Goal: Transaction & Acquisition: Download file/media

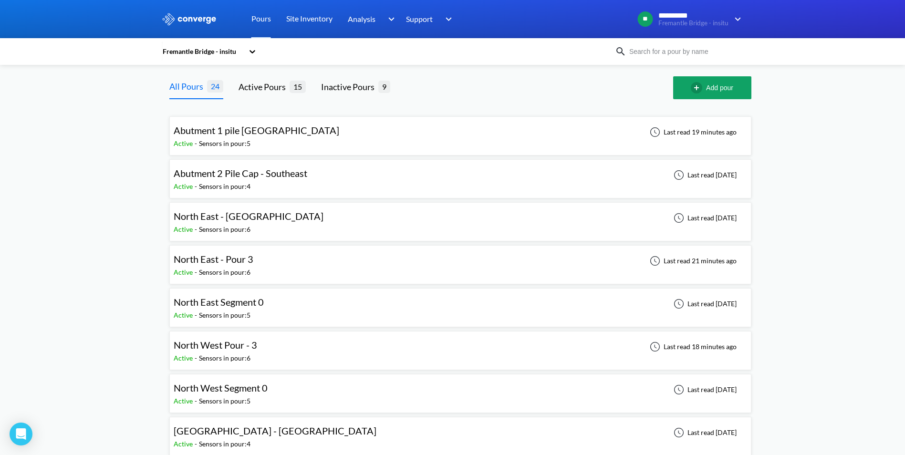
click at [264, 391] on span "North West Segment 0" at bounding box center [221, 387] width 94 height 11
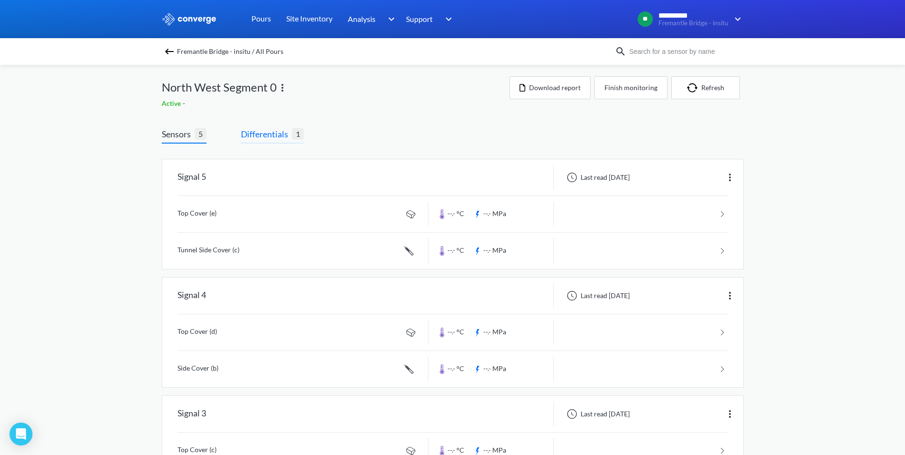
click at [256, 136] on span "Differentials" at bounding box center [266, 133] width 51 height 13
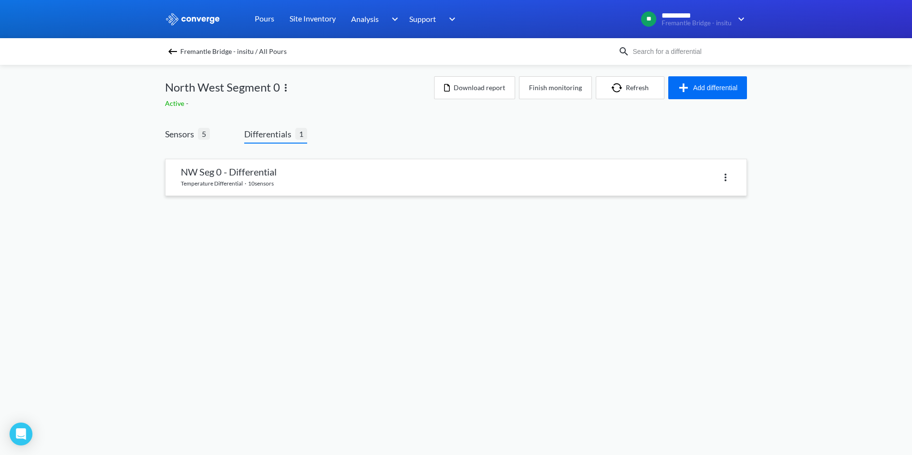
click at [303, 177] on link at bounding box center [456, 177] width 581 height 36
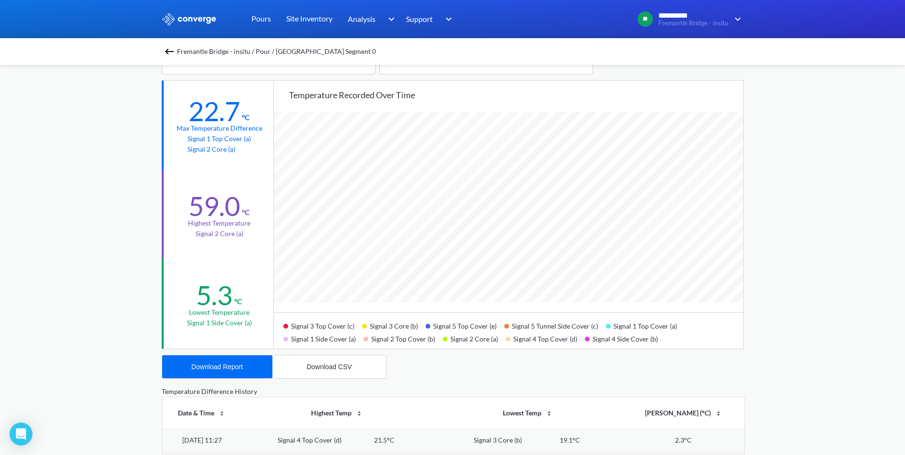
scroll to position [48, 0]
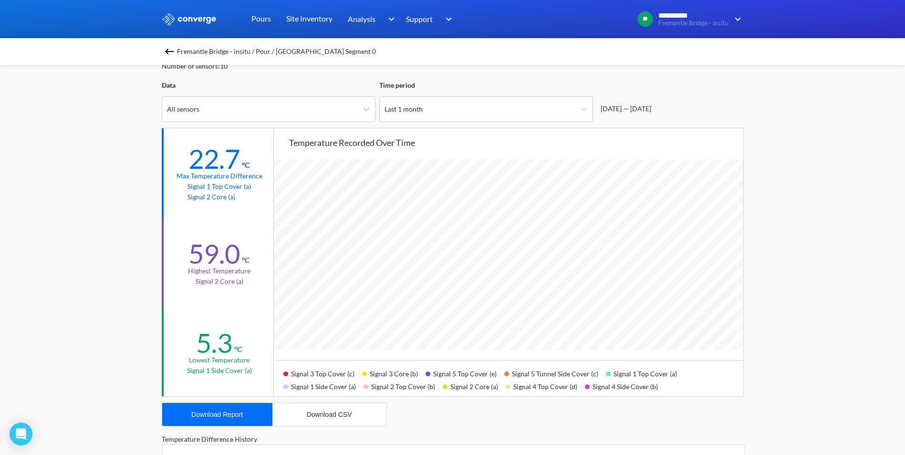
click at [309, 51] on span "Fremantle Bridge - insitu / Pour / [GEOGRAPHIC_DATA] Segment 0" at bounding box center [276, 51] width 199 height 13
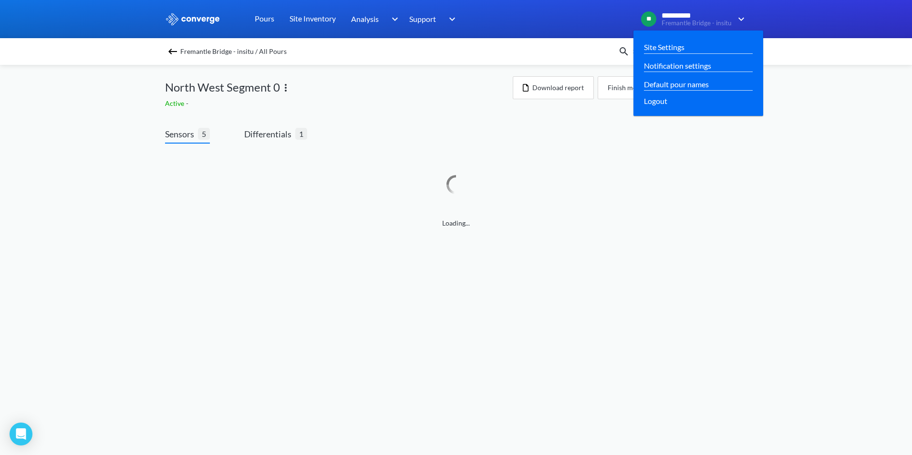
click at [697, 18] on span "**********" at bounding box center [697, 15] width 70 height 9
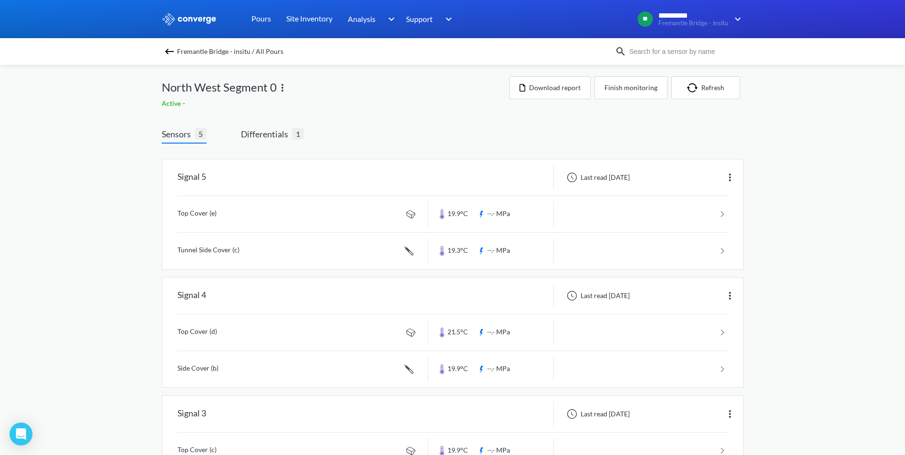
click at [236, 49] on span "Fremantle Bridge - insitu / All Pours" at bounding box center [230, 51] width 106 height 13
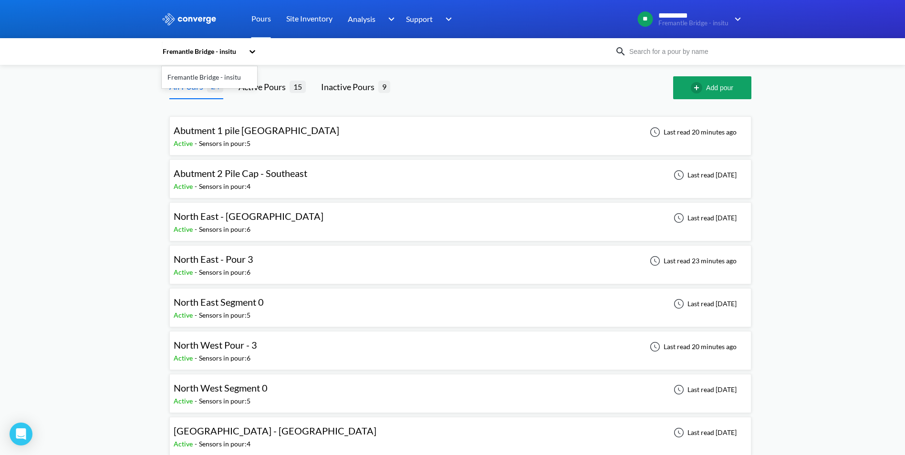
click at [255, 57] on div at bounding box center [253, 52] width 10 height 22
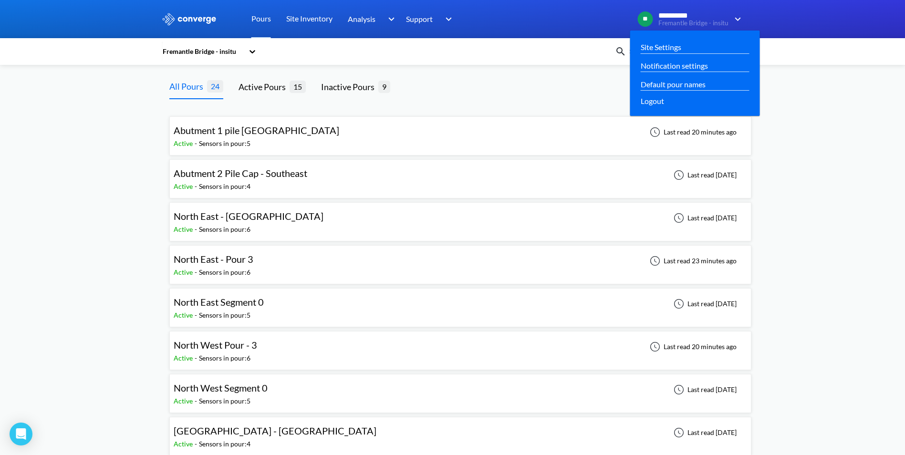
click at [680, 29] on div "**********" at bounding box center [687, 19] width 114 height 23
click at [667, 48] on link "Site Settings" at bounding box center [661, 47] width 41 height 12
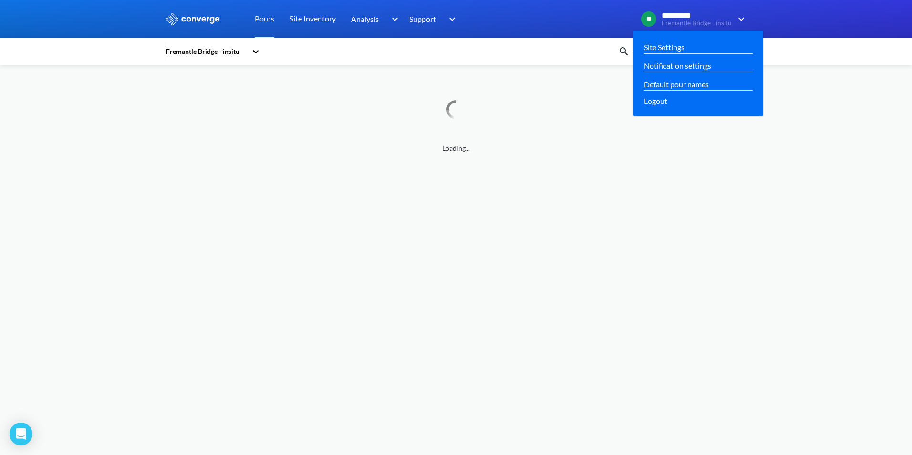
click at [737, 17] on img at bounding box center [739, 18] width 15 height 11
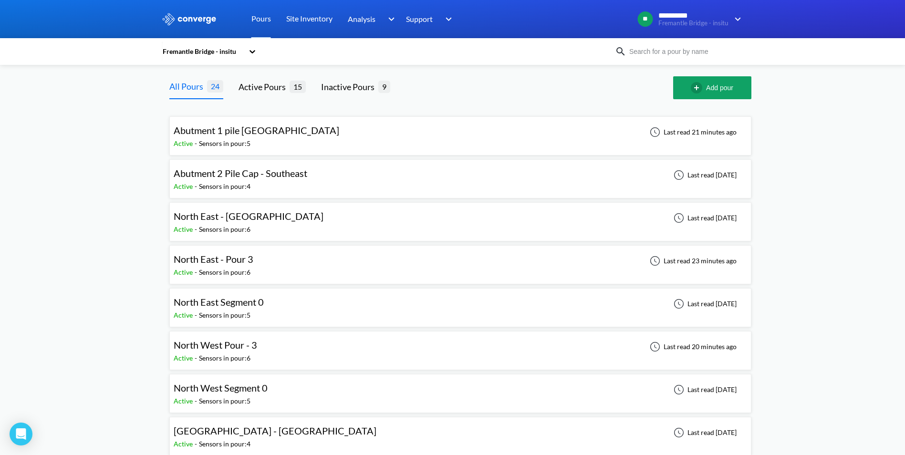
click at [302, 391] on div "North West Segment 0 Active - Sensors in pour: 5 Last read [DATE]" at bounding box center [461, 393] width 574 height 31
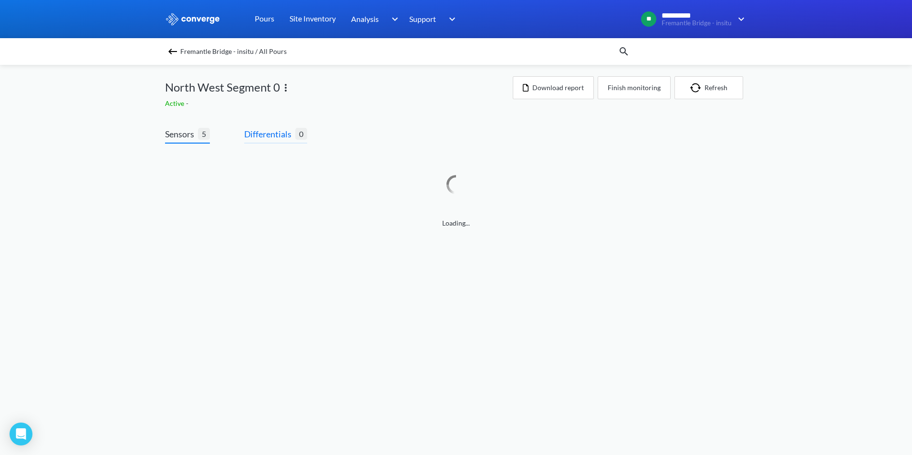
click at [272, 132] on span "Differentials" at bounding box center [269, 133] width 51 height 13
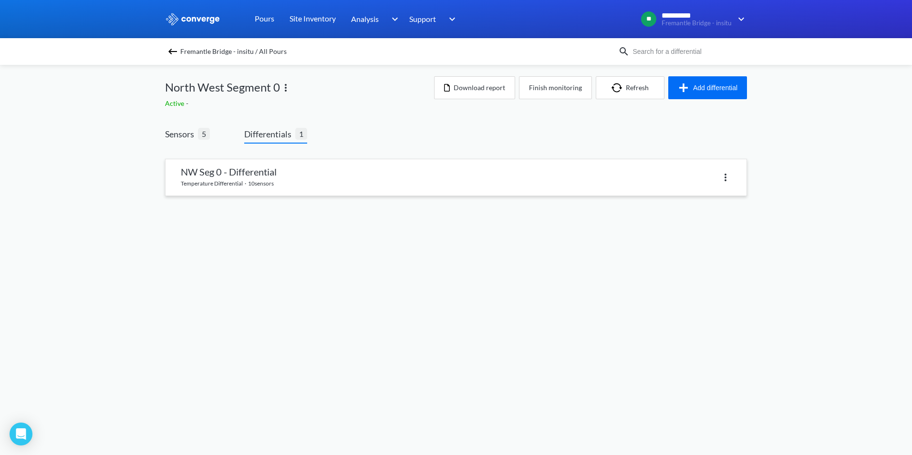
click at [267, 180] on link at bounding box center [456, 177] width 581 height 36
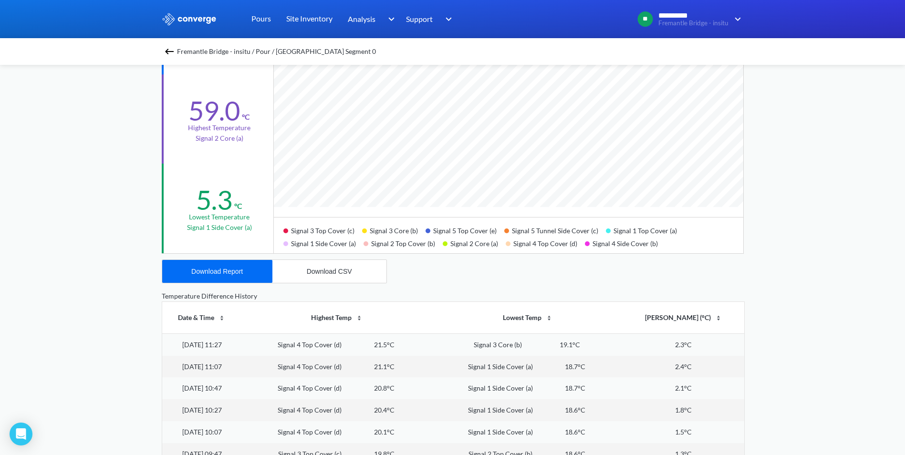
scroll to position [799, 905]
click at [670, 319] on th "[PERSON_NAME] (°C)" at bounding box center [683, 317] width 121 height 31
click at [701, 318] on th "[PERSON_NAME] (°C)" at bounding box center [683, 317] width 121 height 31
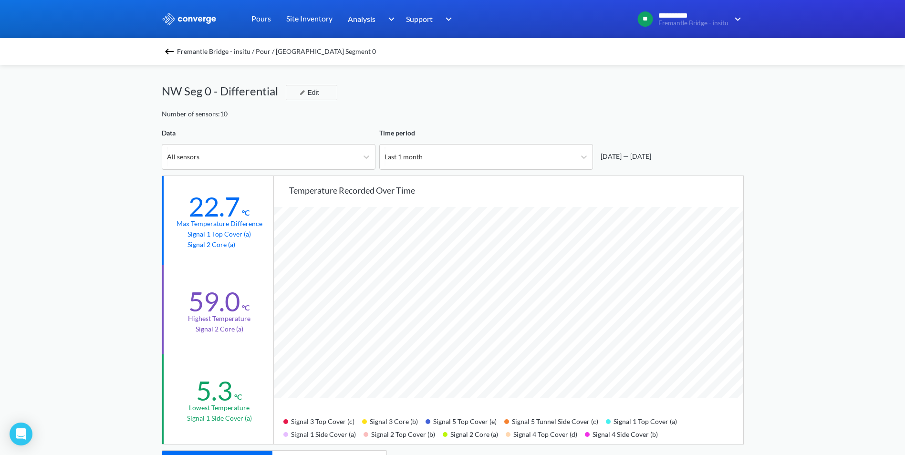
scroll to position [191, 0]
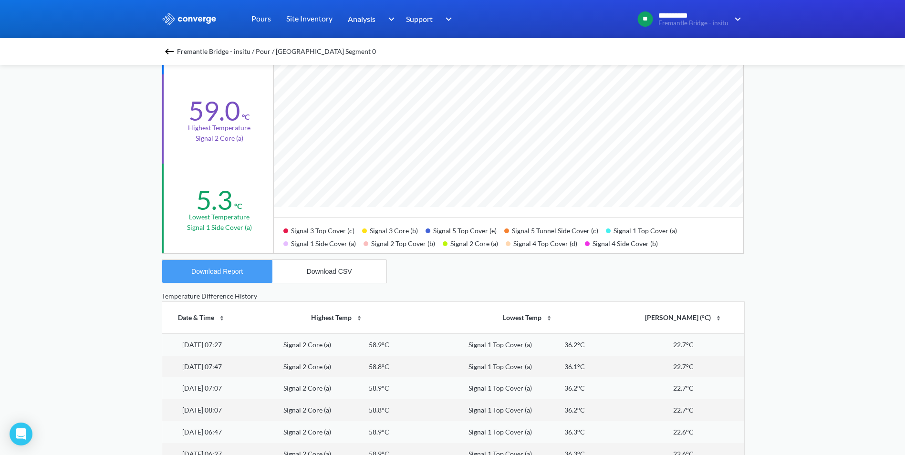
click at [241, 265] on button "Download Report" at bounding box center [217, 271] width 110 height 23
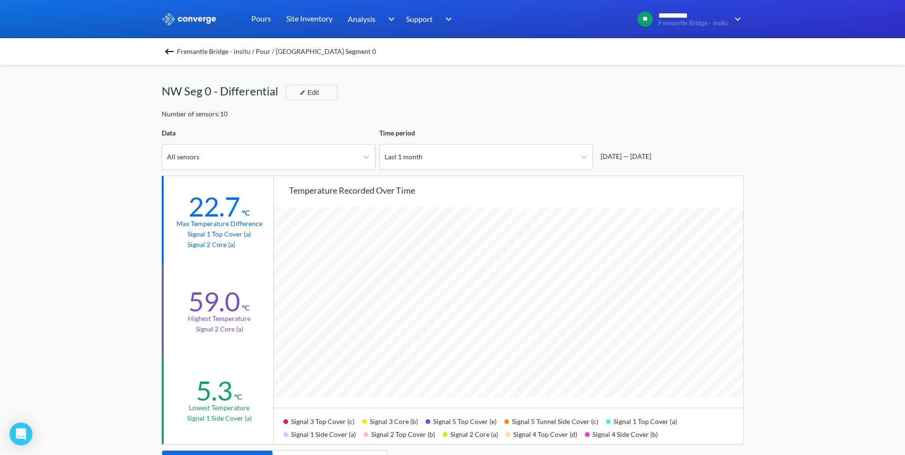
click at [175, 55] on img at bounding box center [169, 51] width 11 height 11
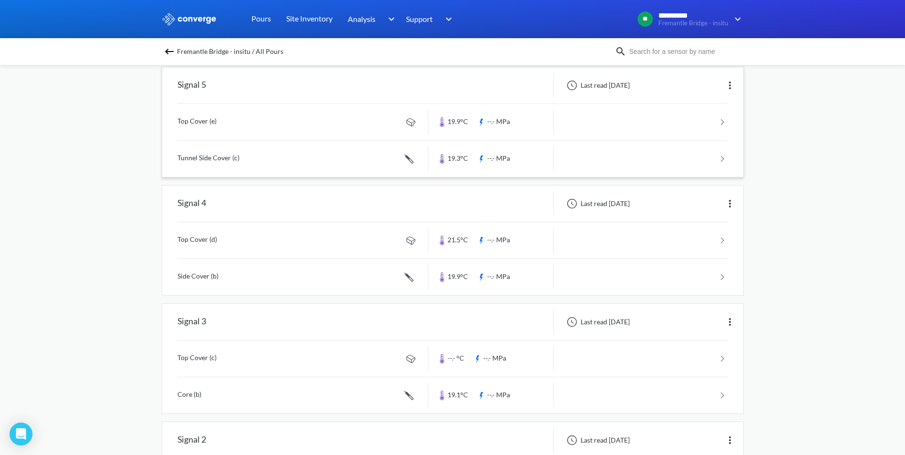
scroll to position [95, 0]
click at [725, 200] on img at bounding box center [729, 200] width 11 height 11
click at [580, 238] on link at bounding box center [452, 237] width 551 height 36
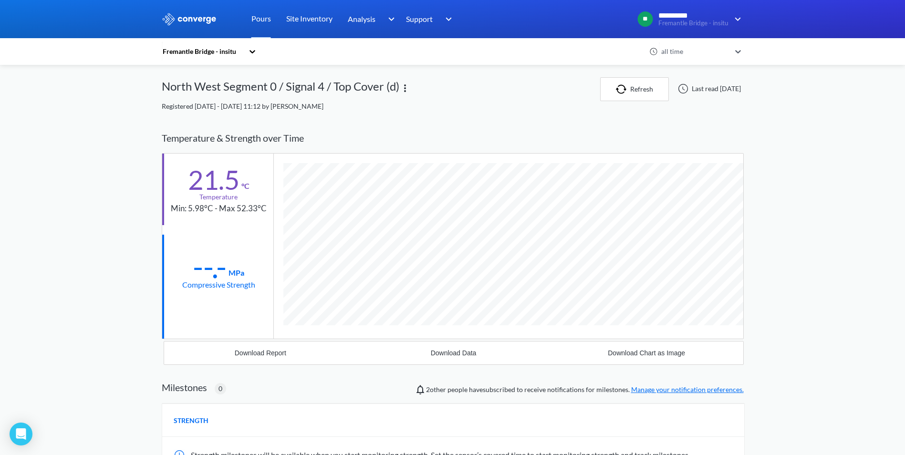
scroll to position [504, 582]
click at [99, 189] on div "**********" at bounding box center [452, 294] width 905 height 589
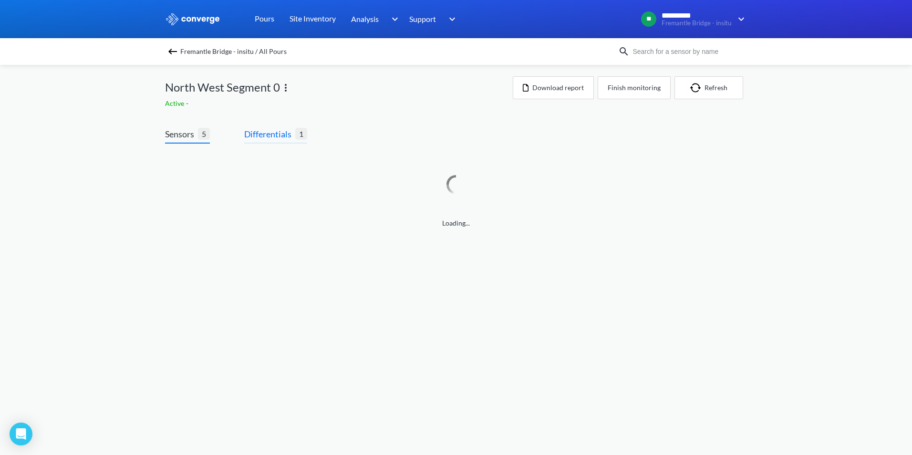
click at [257, 131] on span "Differentials" at bounding box center [269, 133] width 51 height 13
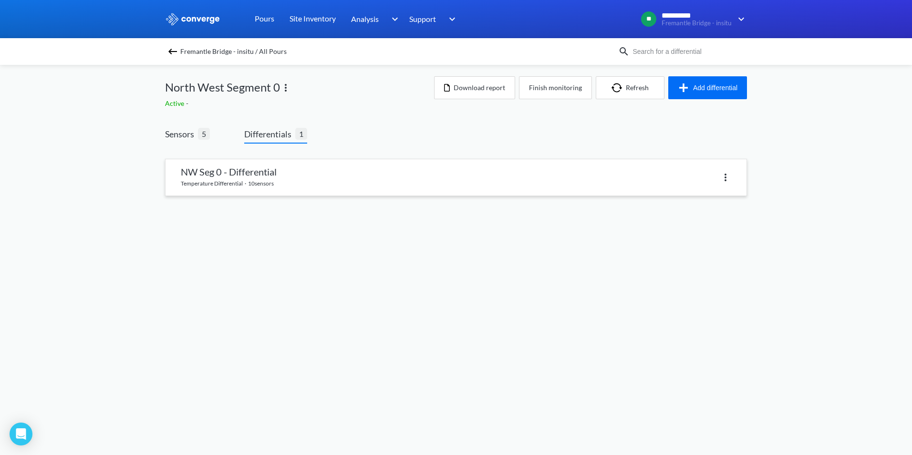
click at [269, 184] on link at bounding box center [456, 177] width 581 height 36
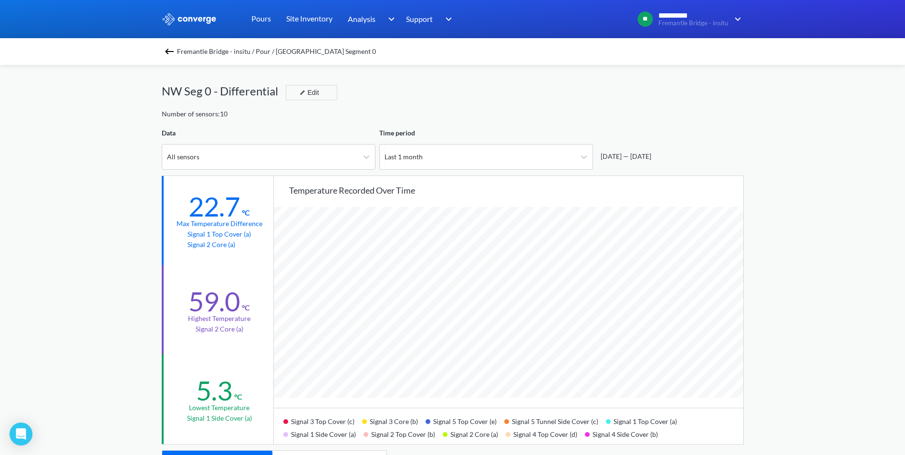
scroll to position [48, 0]
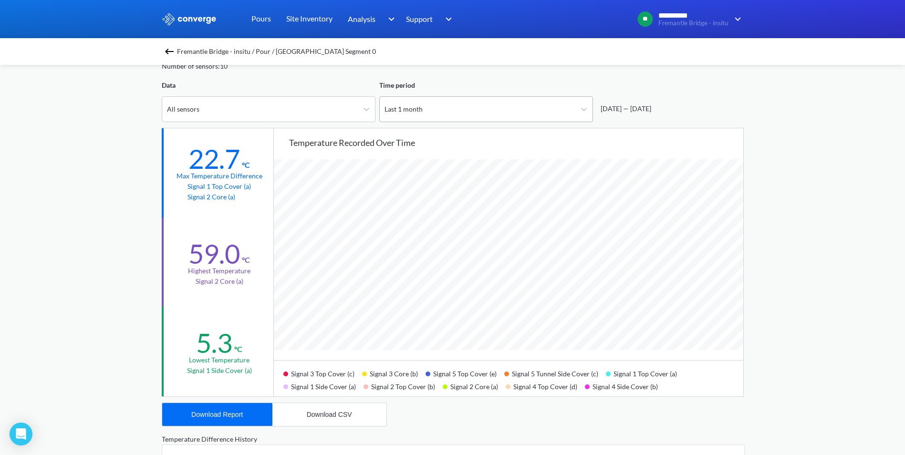
click at [439, 111] on div "Last 1 month" at bounding box center [478, 109] width 196 height 25
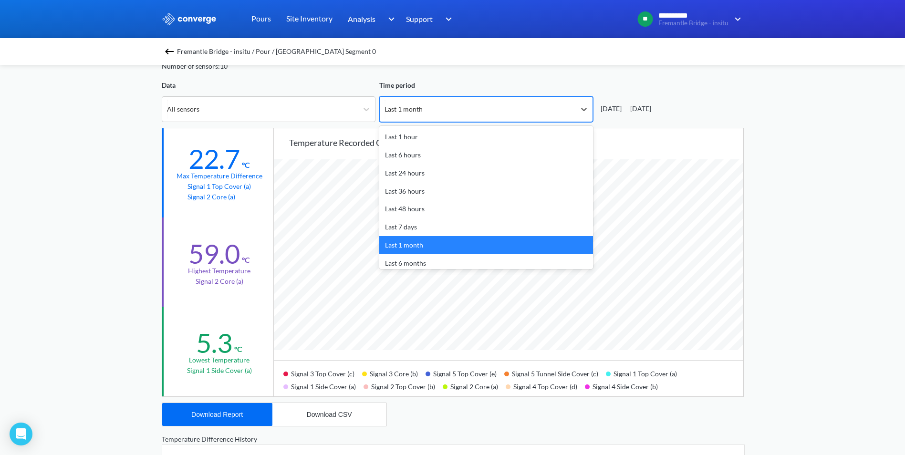
click at [639, 93] on div "[DATE] — [DATE]" at bounding box center [668, 101] width 151 height 42
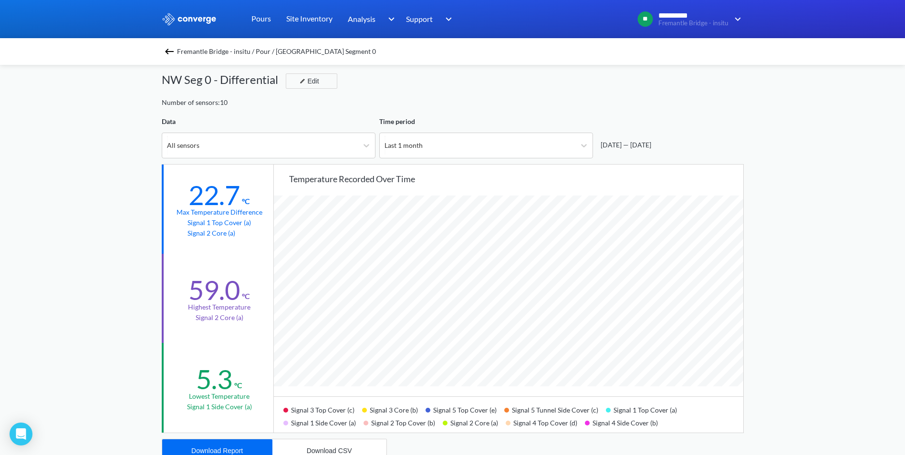
scroll to position [0, 0]
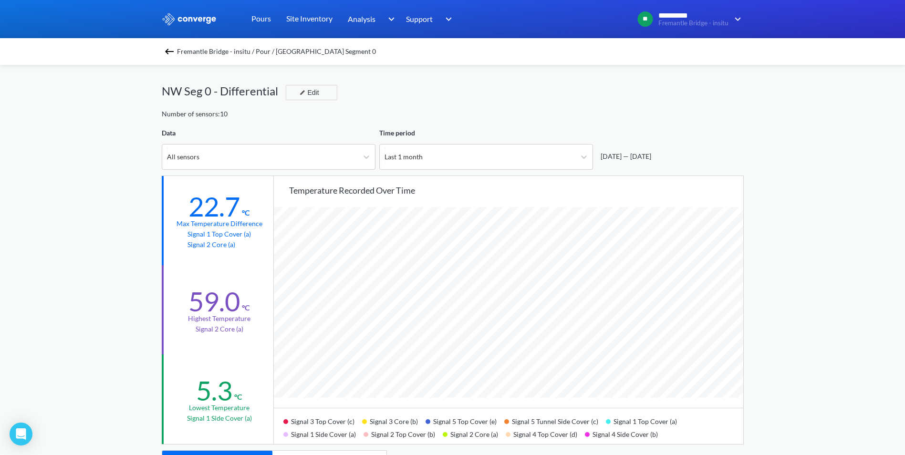
click at [150, 215] on div "**********" at bounding box center [452, 400] width 905 height 800
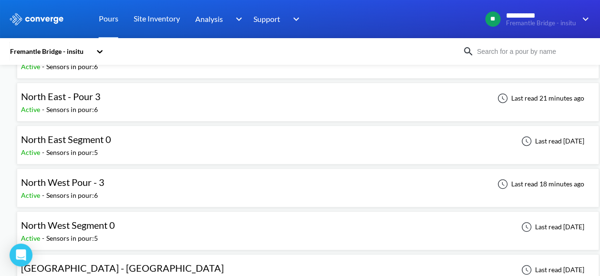
scroll to position [191, 0]
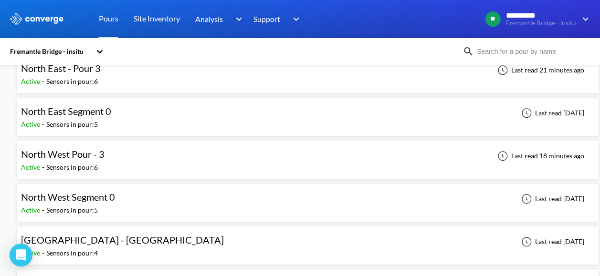
click at [136, 191] on div "North West Segment 0 Active - Sensors in pour: 5 Last read [DATE]" at bounding box center [308, 203] width 574 height 31
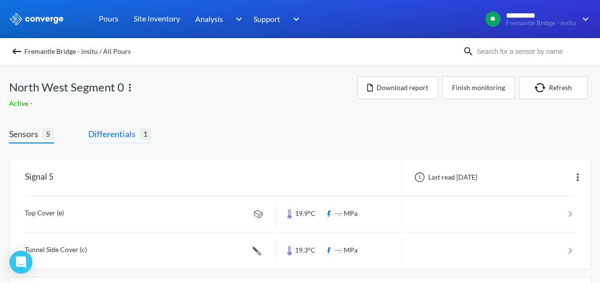
click at [130, 133] on span "Differentials" at bounding box center [113, 133] width 51 height 13
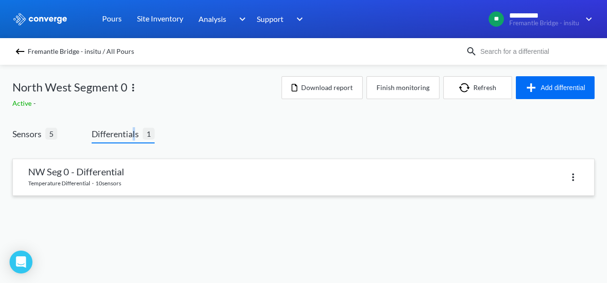
drag, startPoint x: 130, startPoint y: 133, endPoint x: 154, endPoint y: 175, distance: 48.1
click at [154, 175] on link at bounding box center [303, 177] width 581 height 36
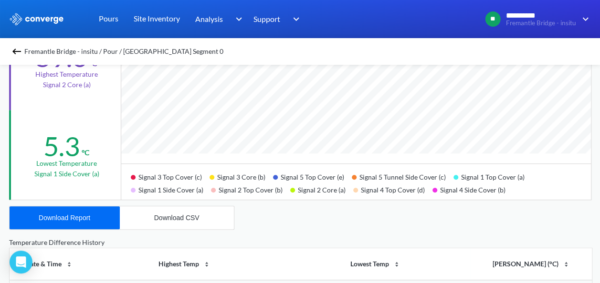
scroll to position [286, 0]
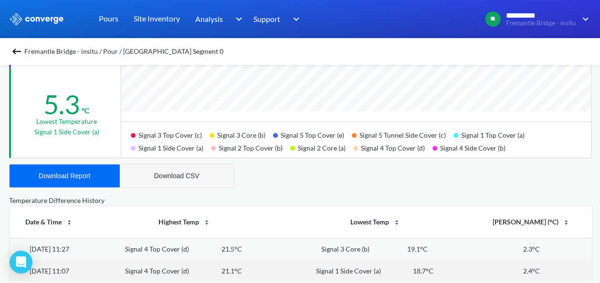
click at [179, 175] on div "Download CSV" at bounding box center [176, 176] width 45 height 8
